Goal: Task Accomplishment & Management: Complete application form

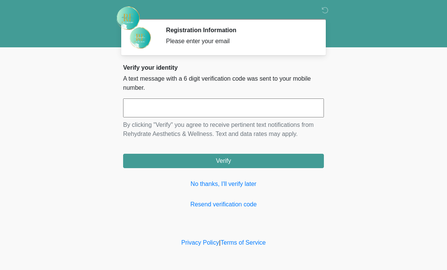
click at [218, 112] on input "text" at bounding box center [223, 108] width 201 height 19
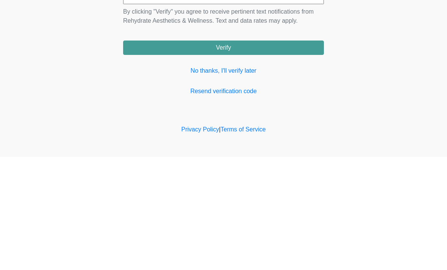
type input "******"
click at [269, 154] on button "Verify" at bounding box center [223, 161] width 201 height 14
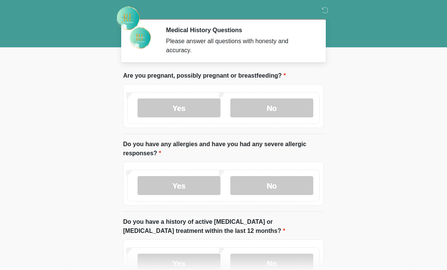
click at [268, 104] on label "No" at bounding box center [271, 108] width 83 height 19
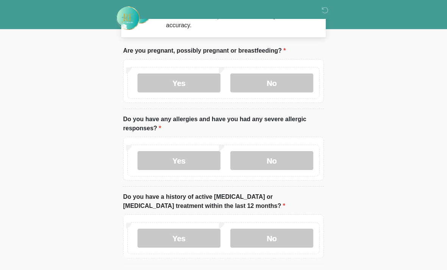
scroll to position [26, 0]
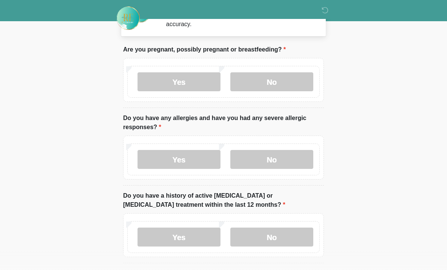
click at [276, 156] on label "No" at bounding box center [271, 159] width 83 height 19
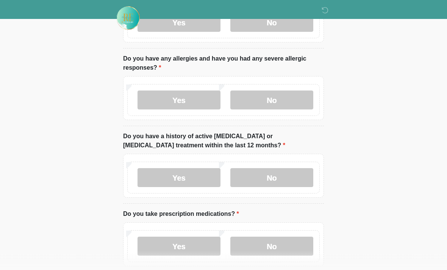
scroll to position [86, 0]
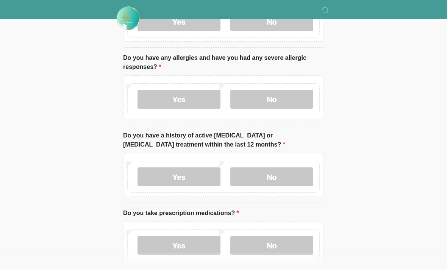
click at [272, 177] on label "No" at bounding box center [271, 176] width 83 height 19
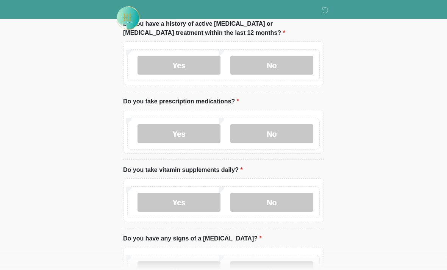
scroll to position [199, 0]
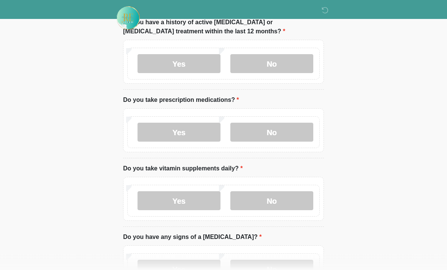
click at [283, 127] on label "No" at bounding box center [271, 132] width 83 height 19
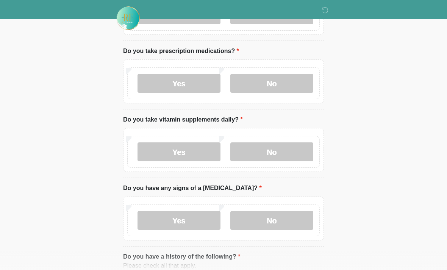
scroll to position [251, 0]
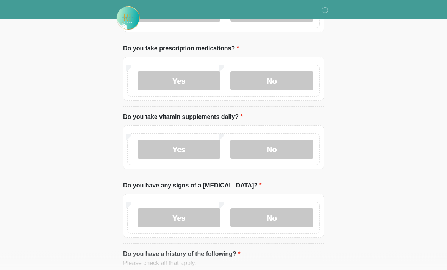
click at [190, 146] on label "Yes" at bounding box center [179, 149] width 83 height 19
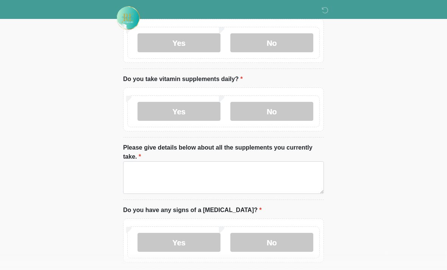
scroll to position [289, 0]
click at [277, 102] on label "No" at bounding box center [271, 111] width 83 height 19
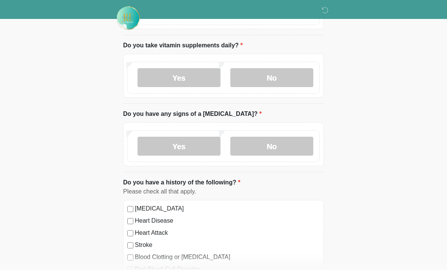
scroll to position [324, 0]
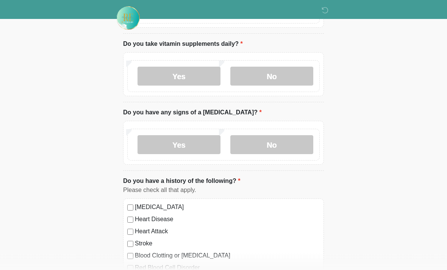
click at [278, 143] on label "No" at bounding box center [271, 145] width 83 height 19
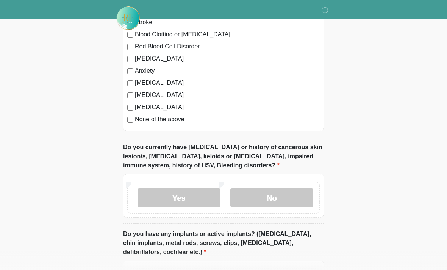
scroll to position [552, 0]
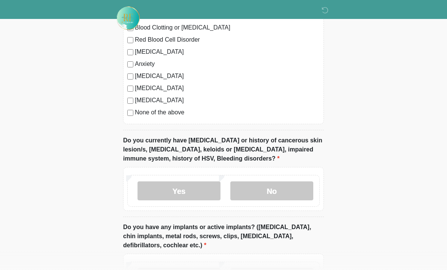
click at [172, 109] on label "None of the above" at bounding box center [227, 112] width 185 height 9
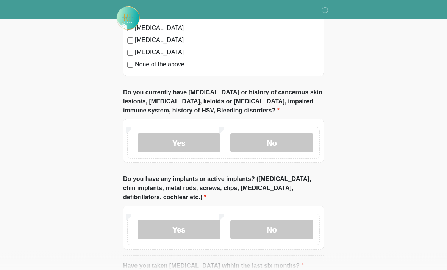
scroll to position [602, 0]
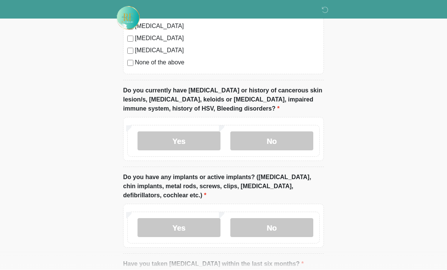
click at [282, 138] on label "No" at bounding box center [271, 141] width 83 height 19
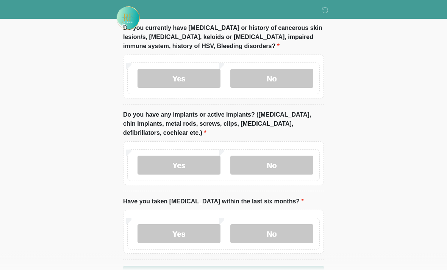
scroll to position [668, 0]
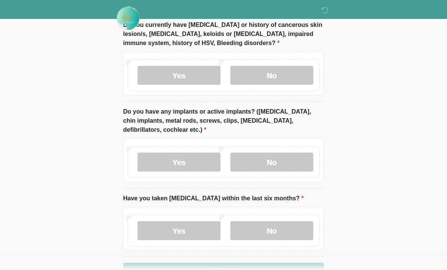
click at [280, 158] on label "No" at bounding box center [271, 162] width 83 height 19
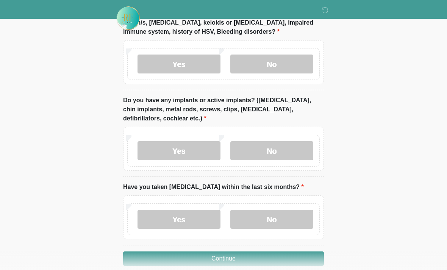
scroll to position [690, 0]
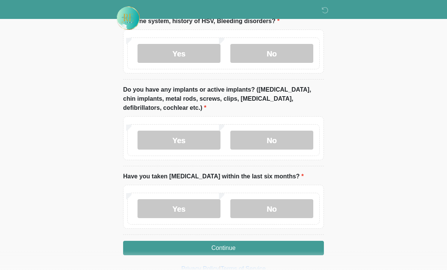
click at [270, 199] on label "No" at bounding box center [271, 208] width 83 height 19
click at [248, 247] on button "Continue" at bounding box center [223, 248] width 201 height 14
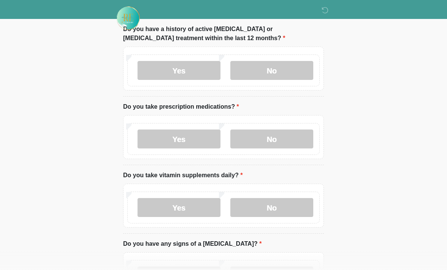
scroll to position [0, 0]
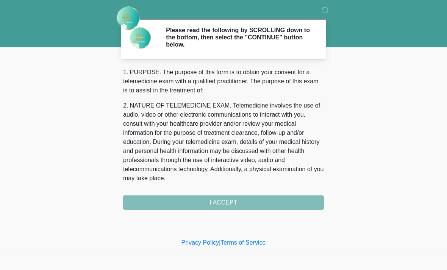
click at [224, 196] on div "1. PURPOSE. The purpose of this form is to obtain your consent for a telemedici…" at bounding box center [223, 139] width 201 height 142
click at [237, 205] on div "1. PURPOSE. The purpose of this form is to obtain your consent for a telemedici…" at bounding box center [223, 139] width 201 height 142
click at [224, 201] on div "1. PURPOSE. The purpose of this form is to obtain your consent for a telemedici…" at bounding box center [223, 139] width 201 height 142
click at [235, 206] on div "1. PURPOSE. The purpose of this form is to obtain your consent for a telemedici…" at bounding box center [223, 139] width 201 height 142
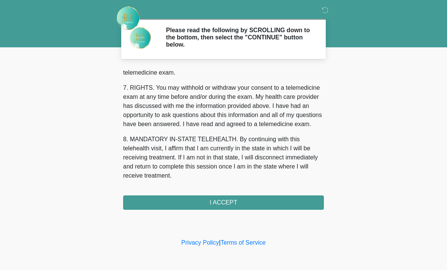
scroll to position [330, 0]
click at [229, 203] on button "I ACCEPT" at bounding box center [223, 203] width 201 height 14
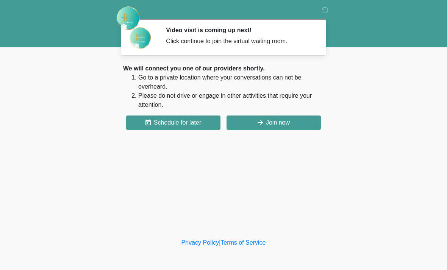
click at [311, 198] on div "‎ ‎ Video visit is coming up next! Click continue to join the virtual waiting r…" at bounding box center [223, 119] width 227 height 222
click at [278, 125] on button "Join now" at bounding box center [274, 123] width 94 height 14
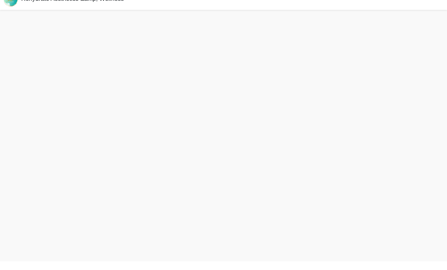
scroll to position [2, 0]
